Goal: Information Seeking & Learning: Learn about a topic

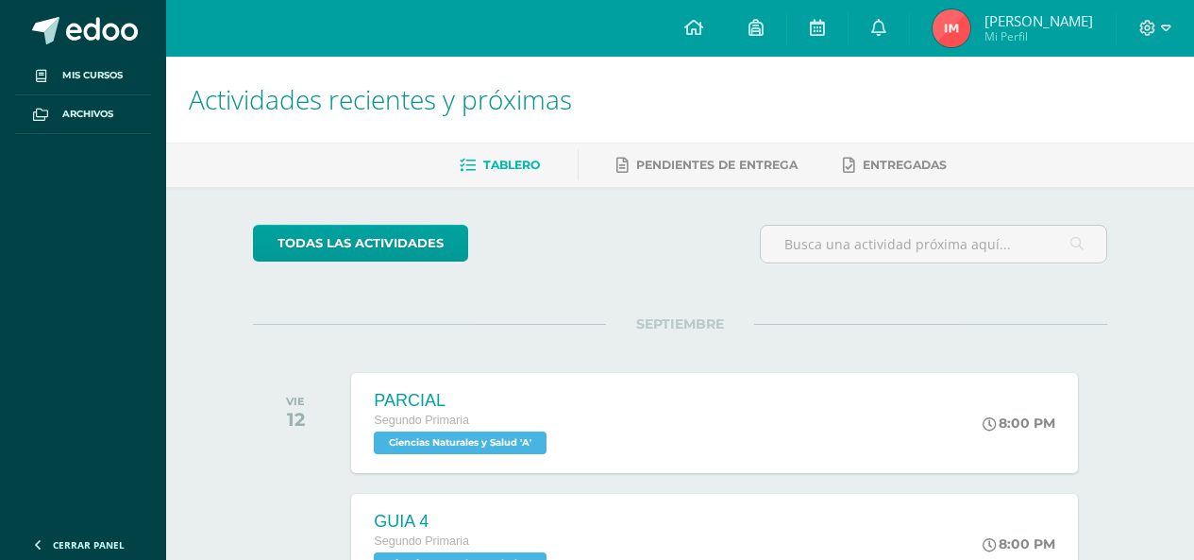
scroll to position [94, 0]
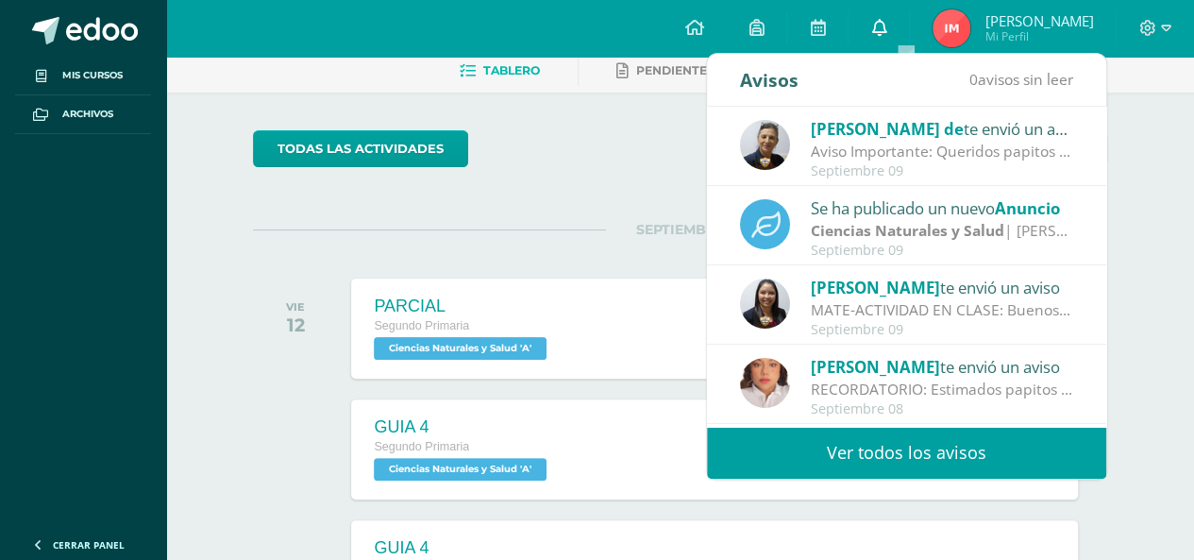
click at [906, 42] on link at bounding box center [879, 28] width 60 height 57
click at [886, 25] on icon at bounding box center [878, 27] width 15 height 17
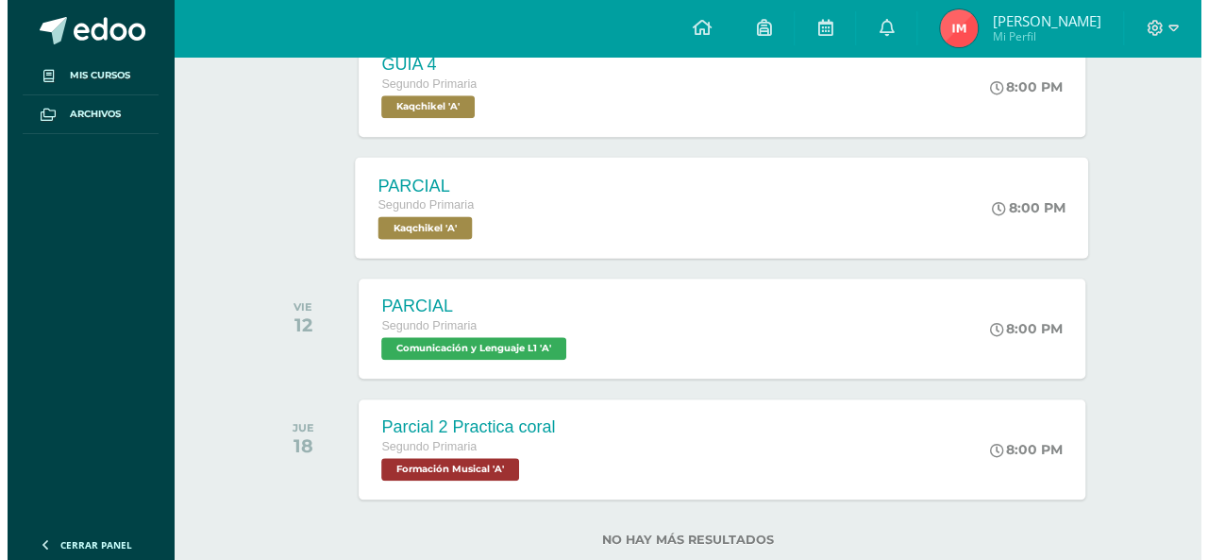
scroll to position [866, 0]
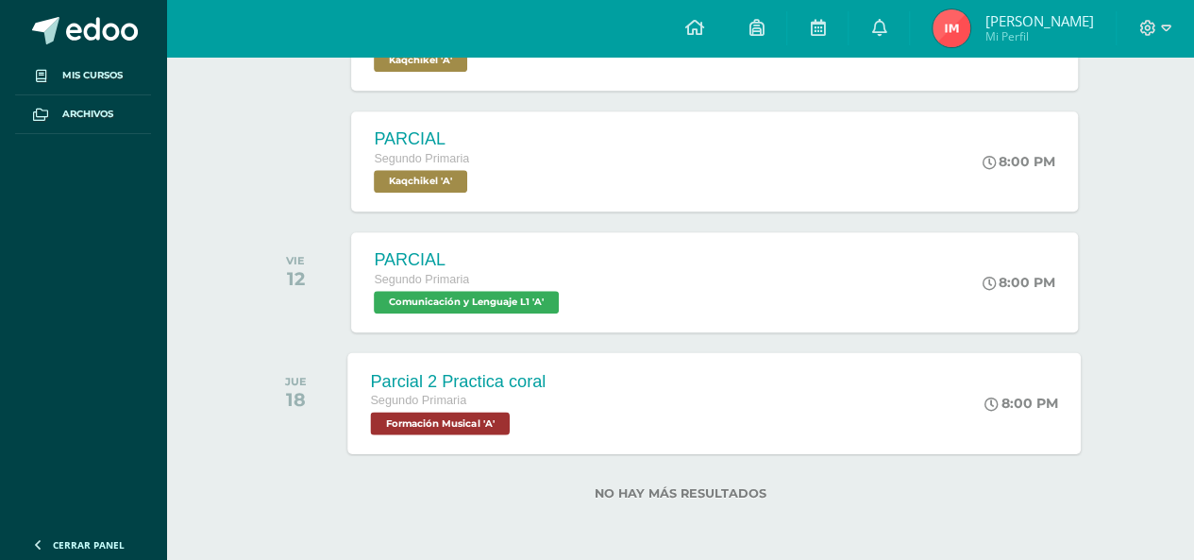
click at [534, 385] on div "Parcial 2 Practica coral" at bounding box center [459, 381] width 176 height 20
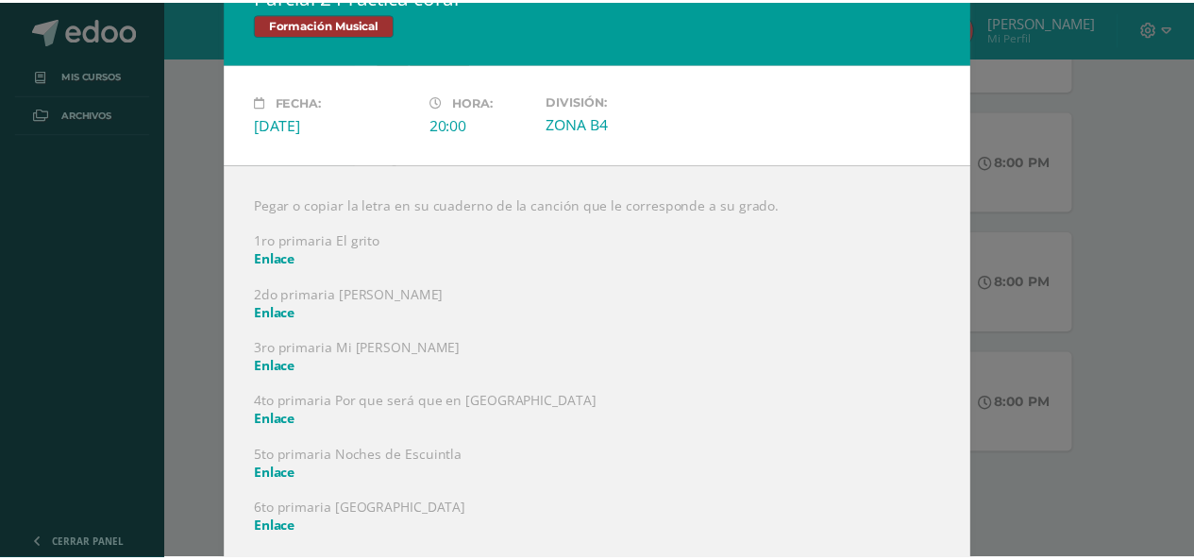
scroll to position [58, 0]
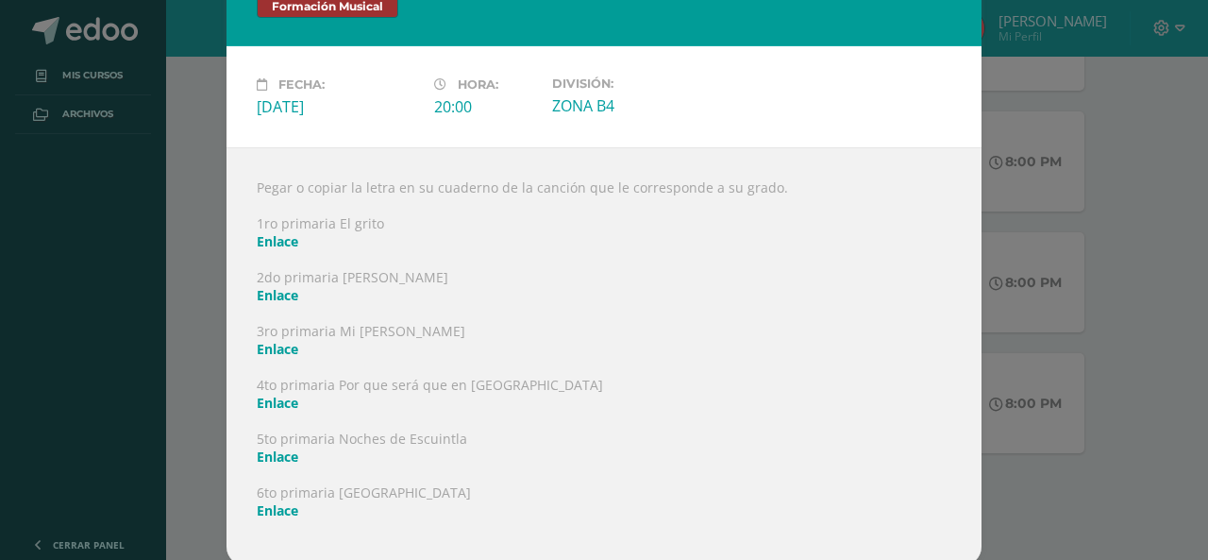
click at [264, 291] on link "Enlace" at bounding box center [278, 295] width 42 height 18
click at [172, 134] on div "Parcial 2 Practica coral Formación Musical Fecha: [DATE] Hora: 20:00 División:" at bounding box center [604, 253] width 1193 height 623
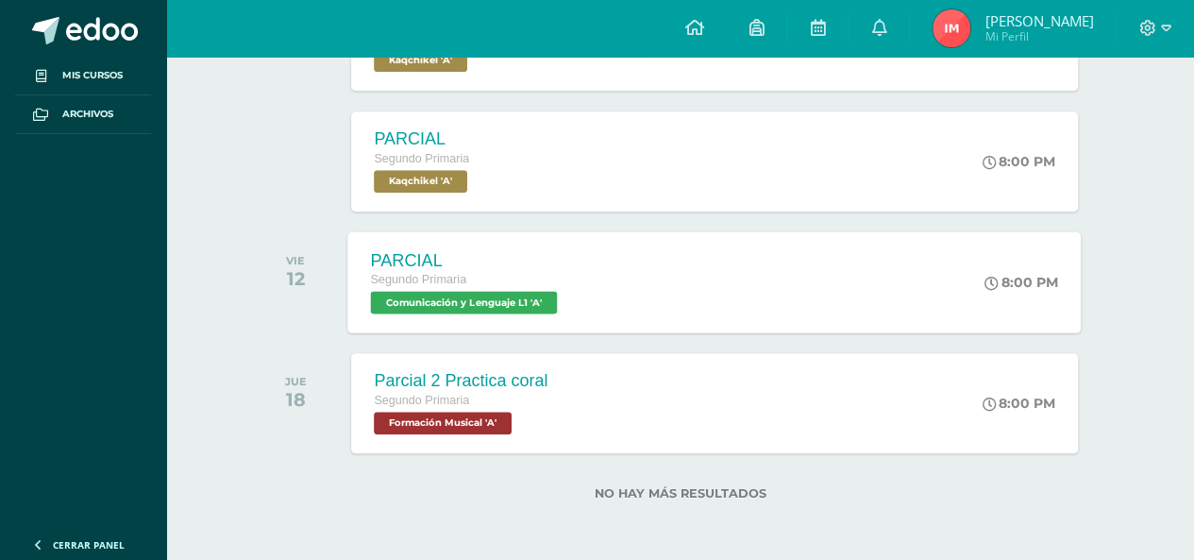
click at [544, 291] on span "Comunicación y Lenguaje L1 'A'" at bounding box center [464, 302] width 187 height 23
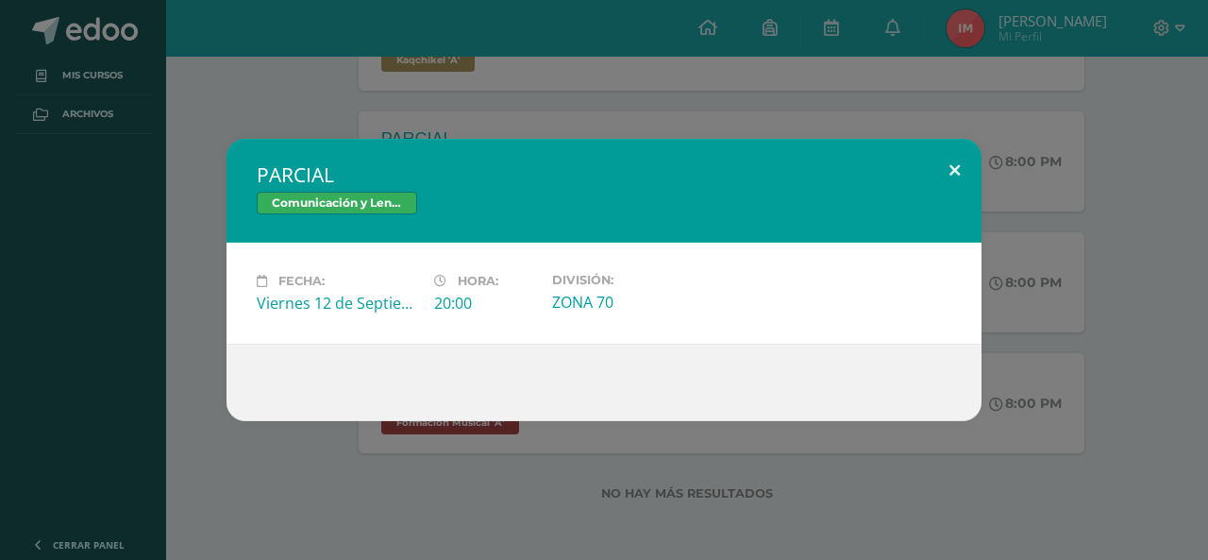
click at [959, 169] on button at bounding box center [955, 171] width 54 height 64
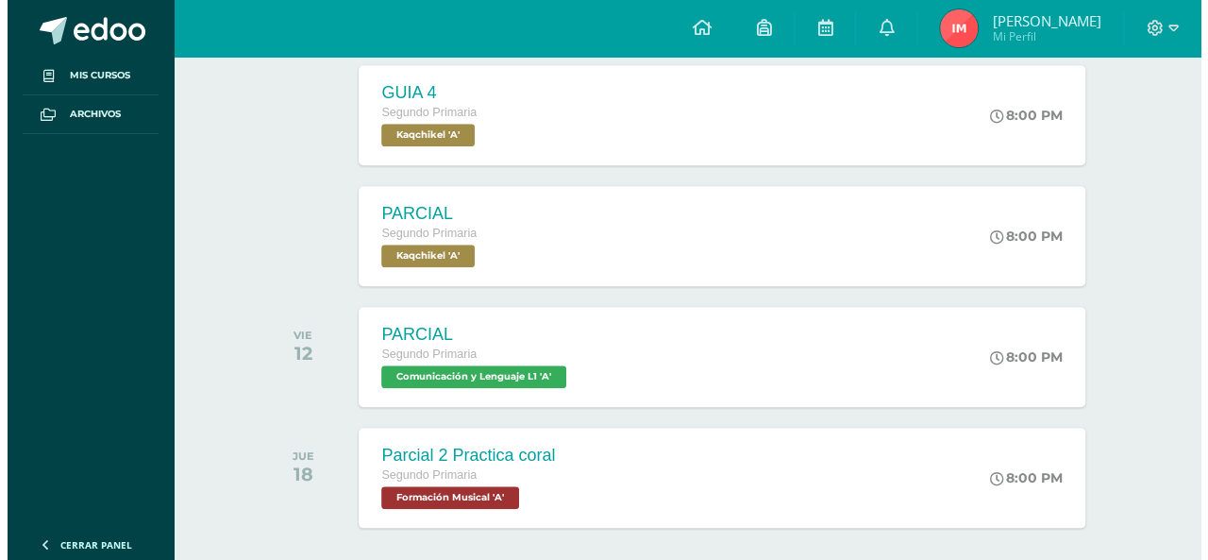
scroll to position [866, 0]
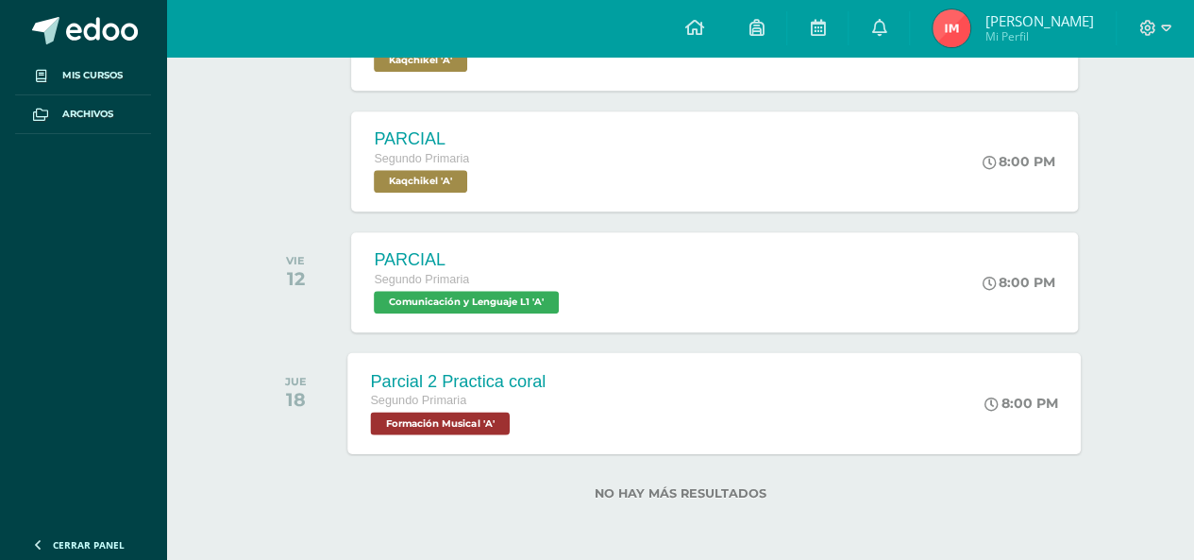
click at [437, 425] on span "Formación Musical 'A'" at bounding box center [440, 423] width 139 height 23
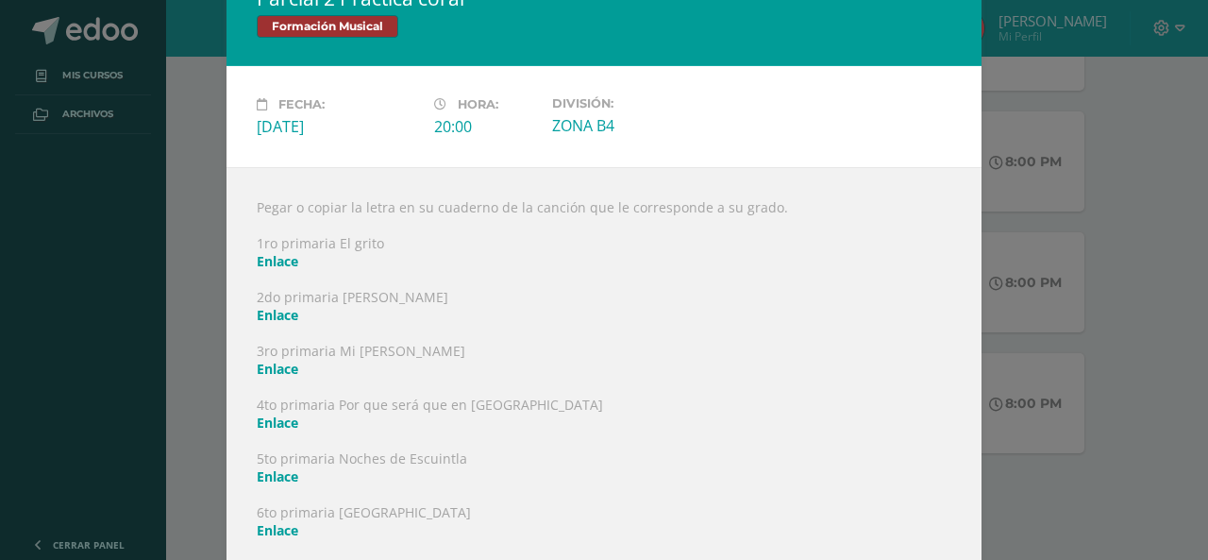
scroll to position [58, 0]
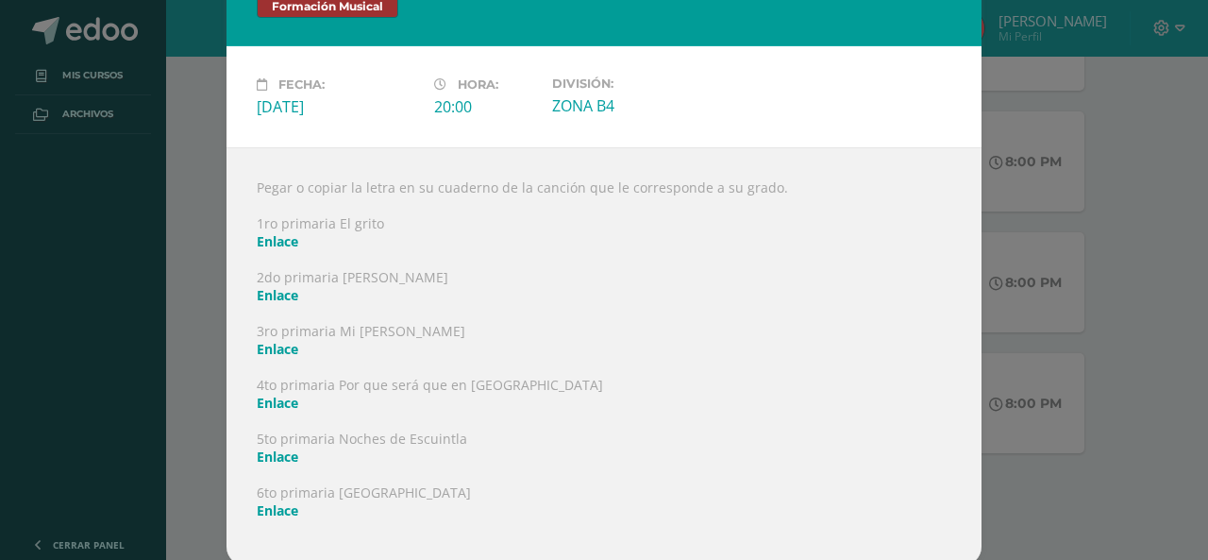
click at [278, 508] on link "Enlace" at bounding box center [278, 510] width 42 height 18
click at [281, 403] on link "Enlace" at bounding box center [278, 403] width 42 height 18
